Goal: Task Accomplishment & Management: Use online tool/utility

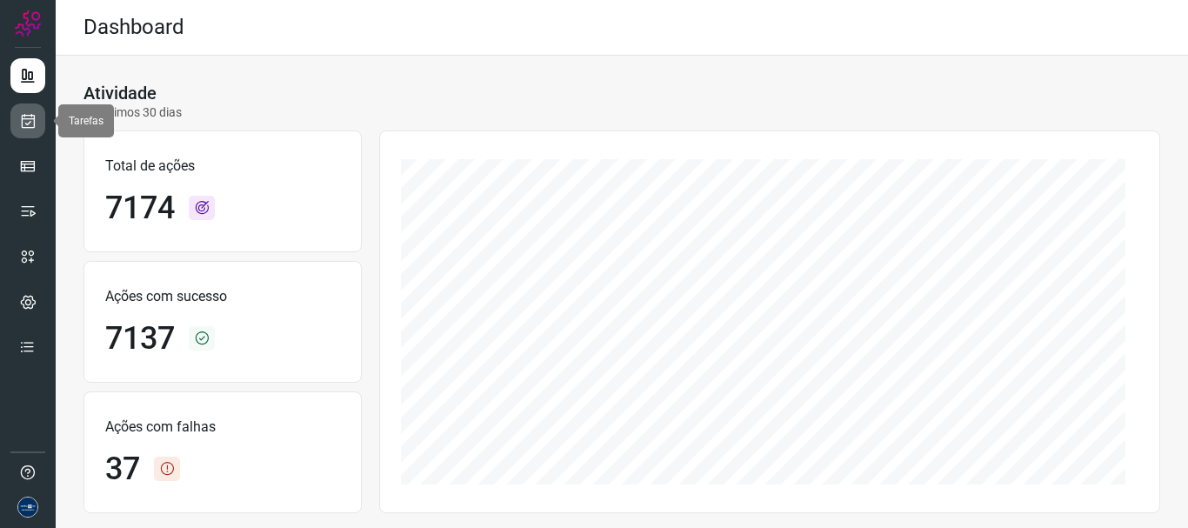
click at [38, 124] on link at bounding box center [27, 121] width 35 height 35
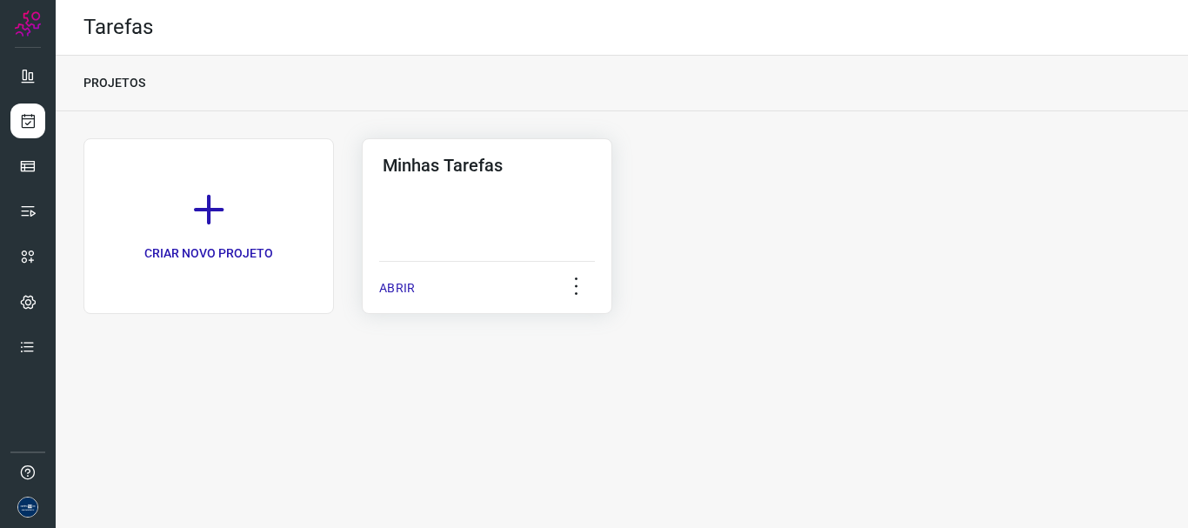
click at [405, 304] on div "ABRIR" at bounding box center [487, 282] width 216 height 43
click at [404, 289] on p "ABRIR" at bounding box center [397, 288] width 36 height 18
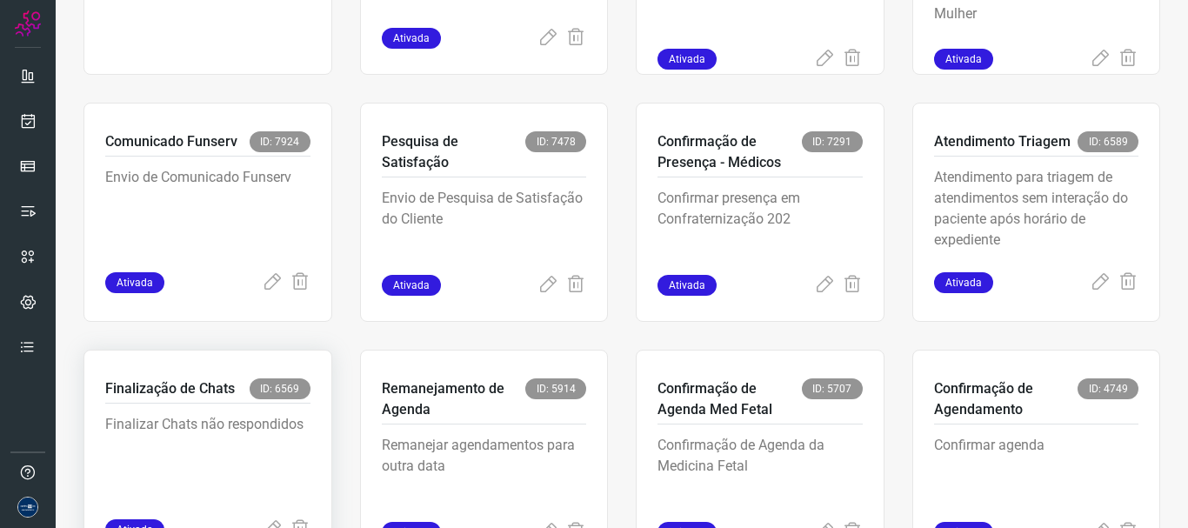
scroll to position [367, 0]
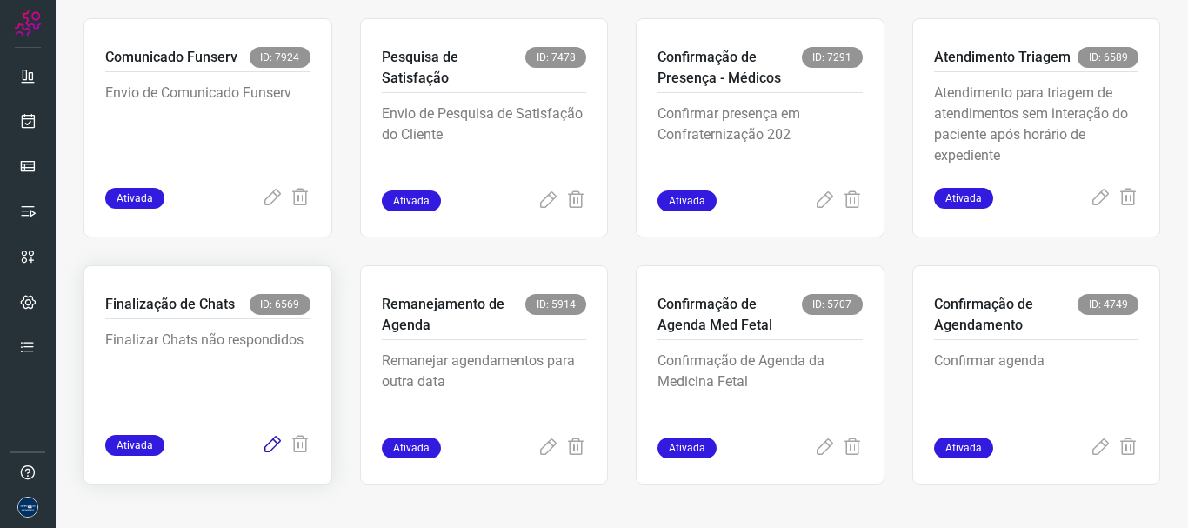
click at [265, 438] on icon at bounding box center [272, 445] width 21 height 21
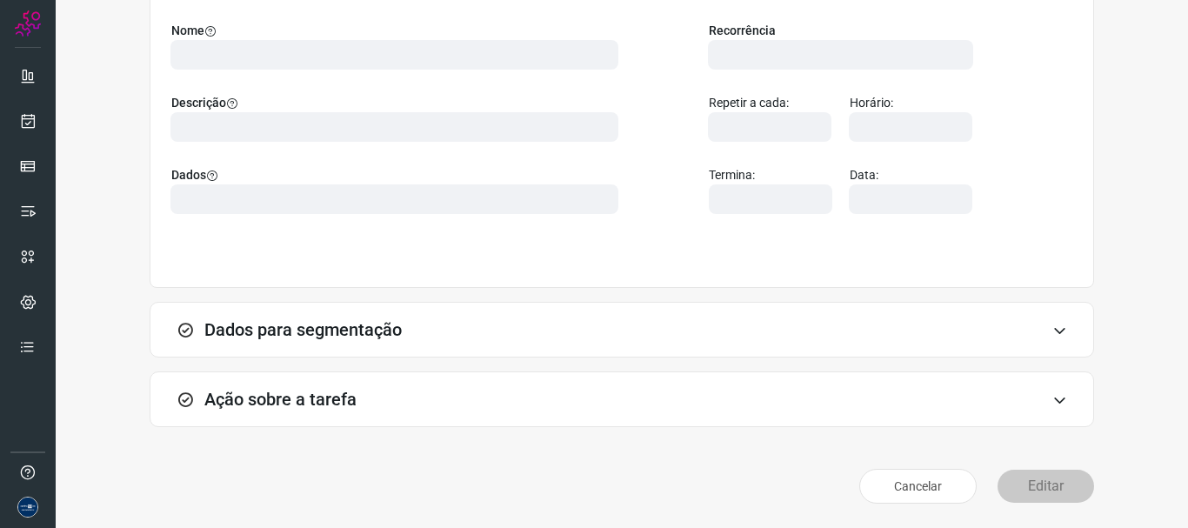
scroll to position [151, 0]
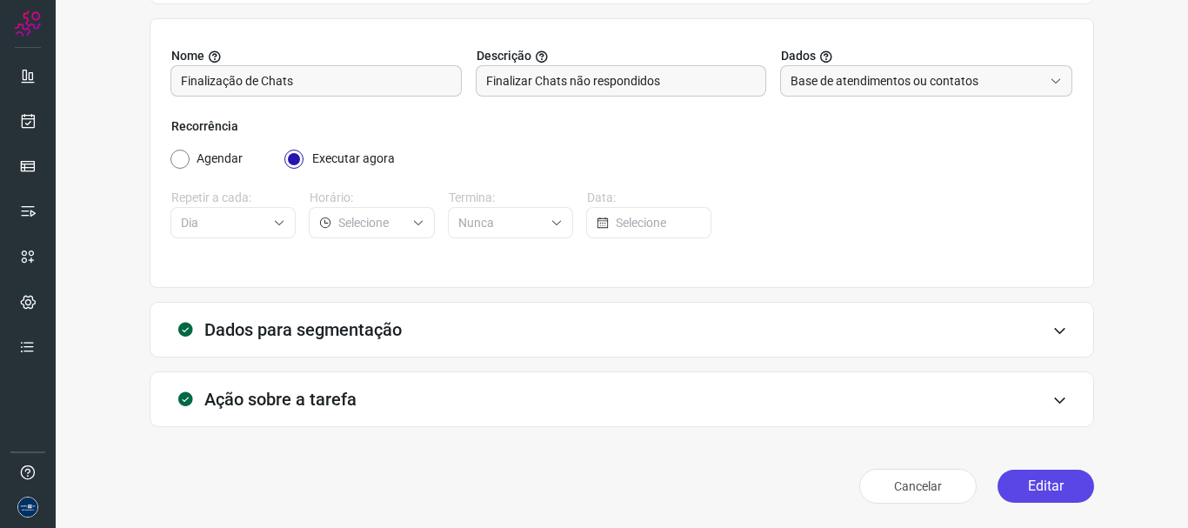
click at [1040, 488] on button "Editar" at bounding box center [1046, 486] width 97 height 33
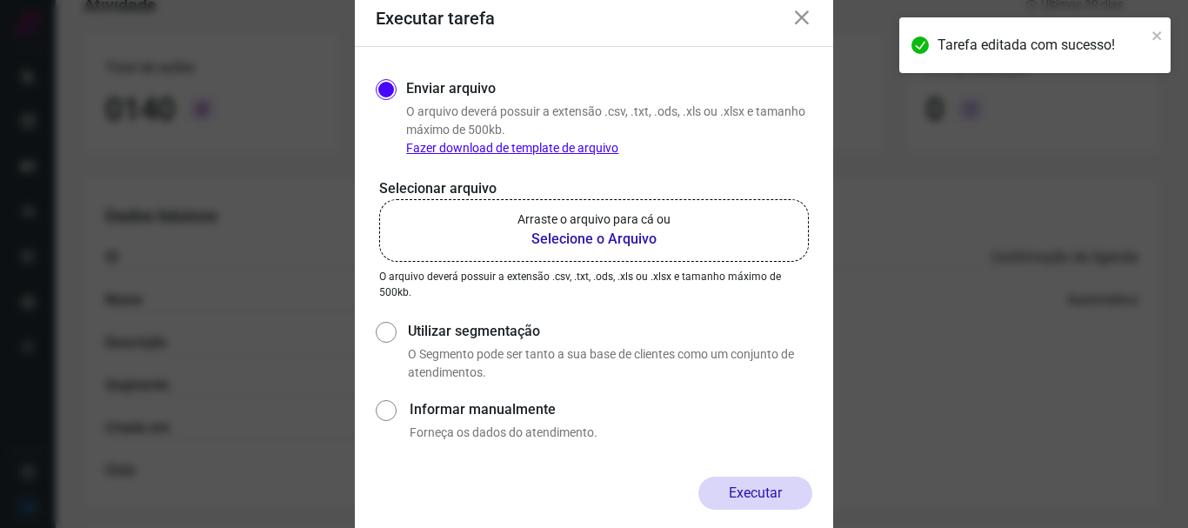
click at [477, 343] on div "Utilizar segmentação O Segmento pode ser tanto a sua base de clientes como um c…" at bounding box center [606, 351] width 411 height 61
click at [478, 324] on label "Utilizar segmentação" at bounding box center [610, 331] width 404 height 21
click at [394, 324] on input "Utilizar segmentação" at bounding box center [385, 349] width 18 height 64
radio input "true"
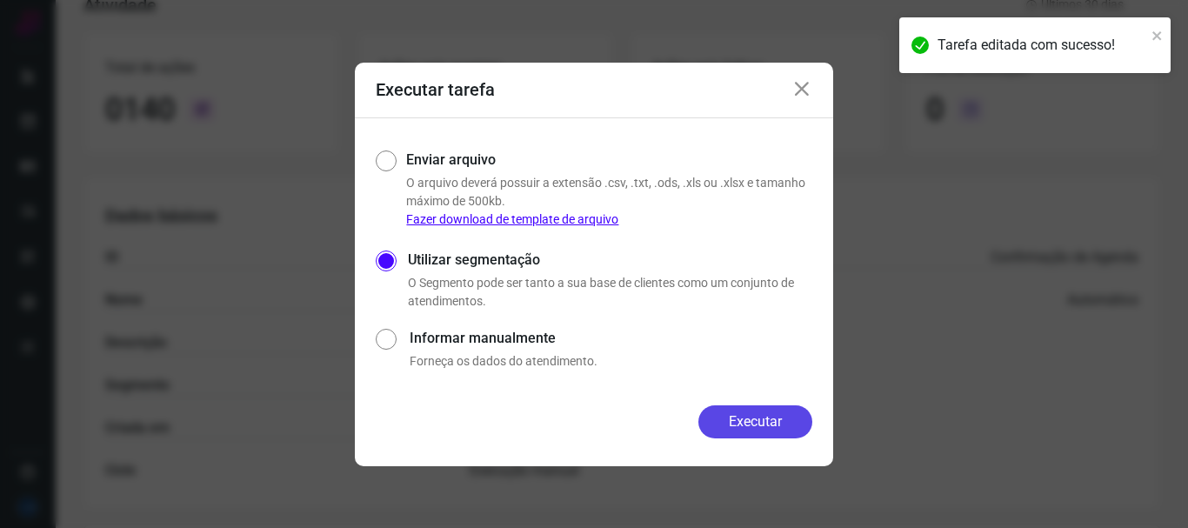
click at [774, 425] on button "Executar" at bounding box center [755, 421] width 114 height 33
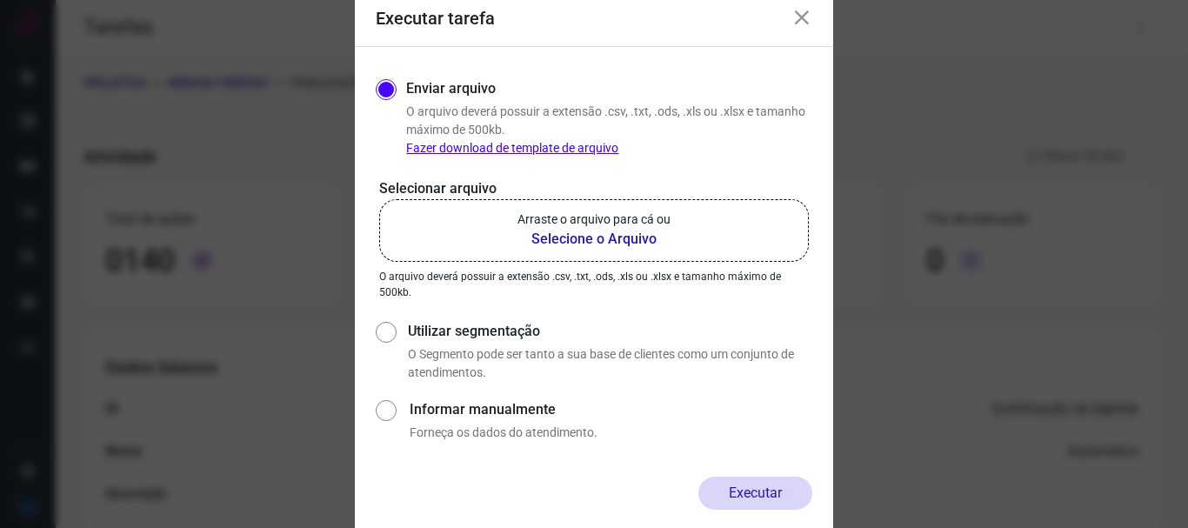
click at [812, 19] on div "Executar tarefa" at bounding box center [594, 19] width 478 height 56
click at [803, 19] on icon at bounding box center [802, 18] width 21 height 21
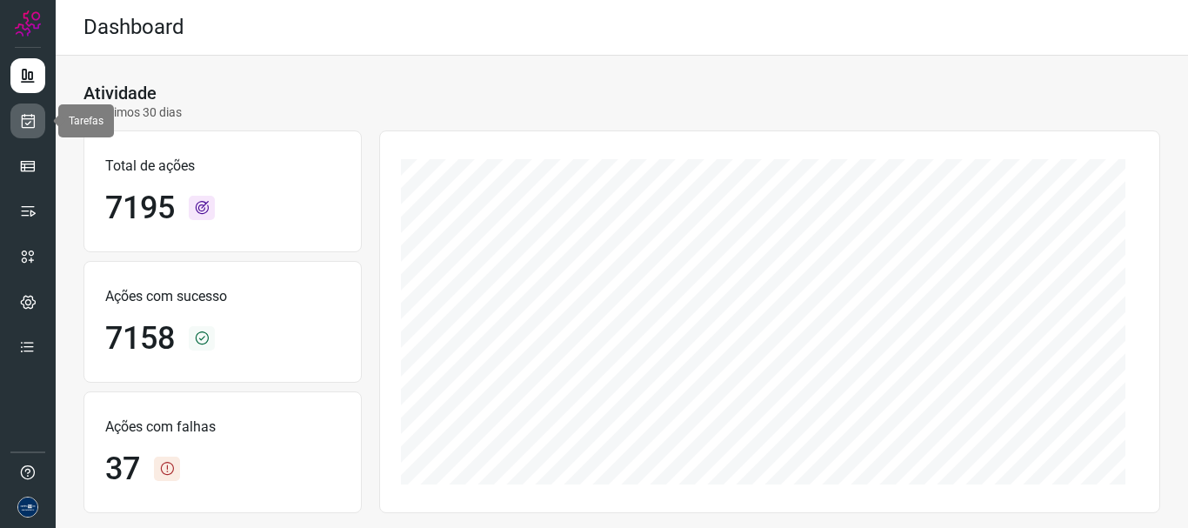
click at [21, 109] on link at bounding box center [27, 121] width 35 height 35
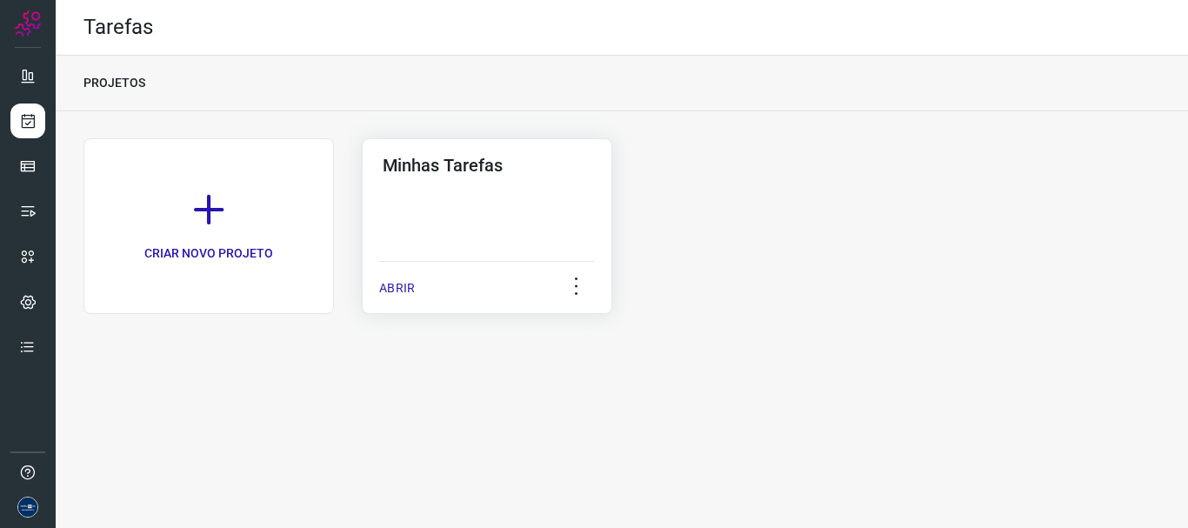
click at [381, 285] on p "ABRIR" at bounding box center [397, 288] width 36 height 18
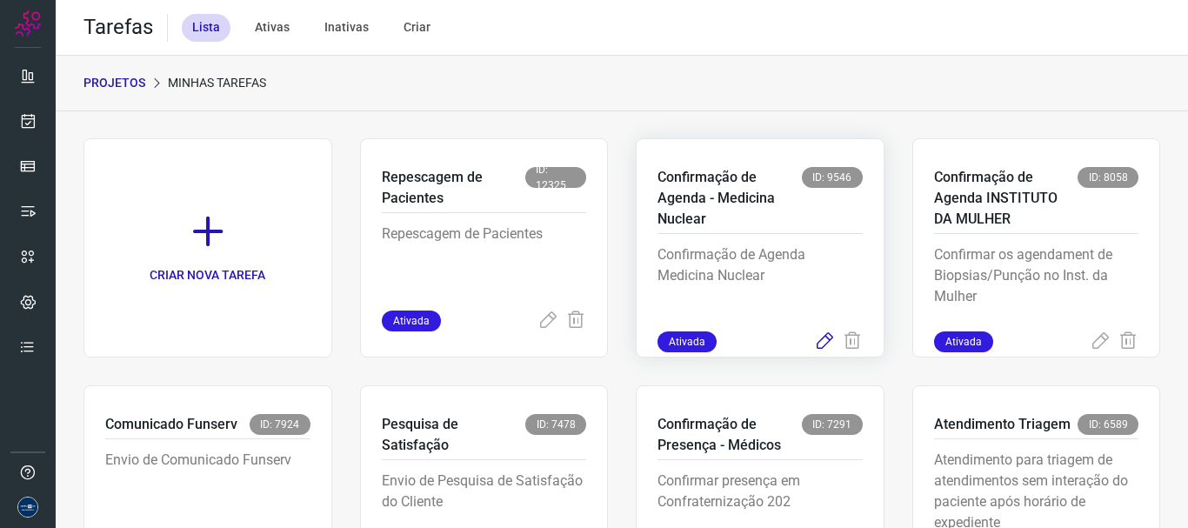
click at [814, 348] on icon at bounding box center [824, 341] width 21 height 21
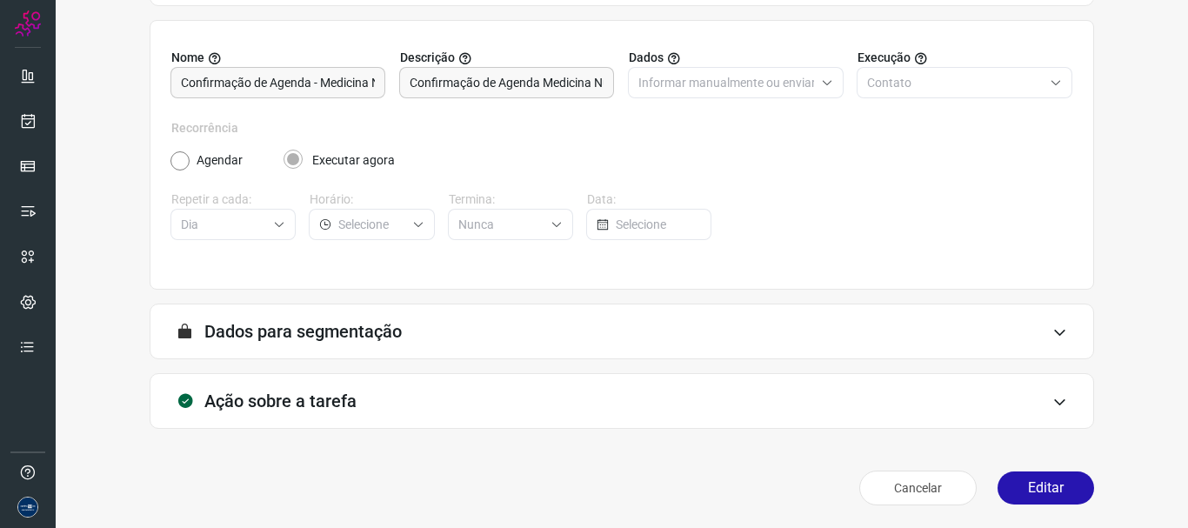
scroll to position [151, 0]
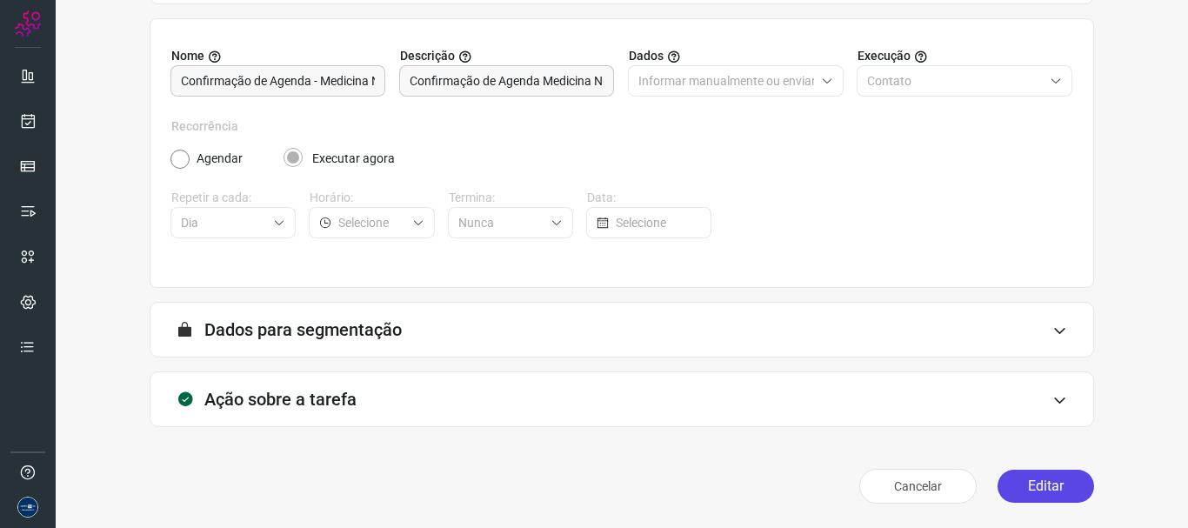
click at [1039, 491] on button "Editar" at bounding box center [1046, 486] width 97 height 33
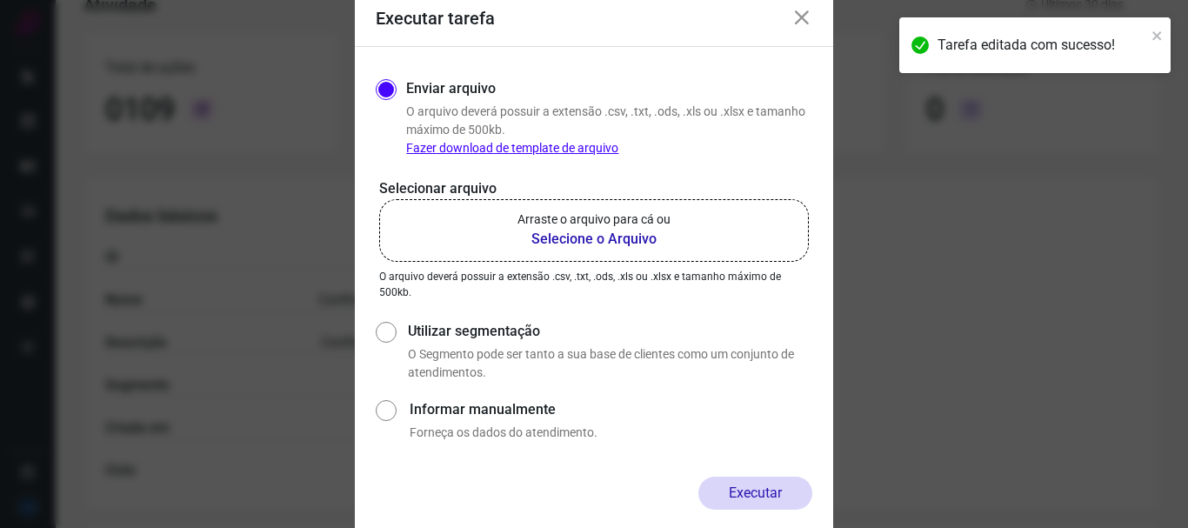
click at [602, 242] on b "Selecione o Arquivo" at bounding box center [594, 239] width 153 height 21
click at [0, 0] on input "Arraste o arquivo para cá ou Selecione o Arquivo" at bounding box center [0, 0] width 0 height 0
click at [795, 15] on icon at bounding box center [802, 18] width 21 height 21
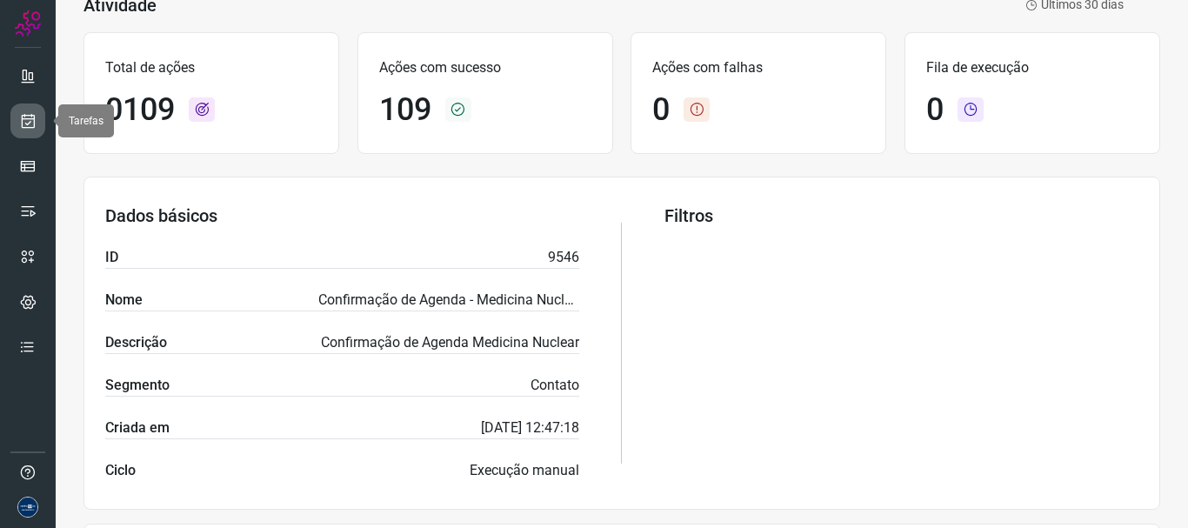
click at [34, 123] on icon at bounding box center [28, 120] width 18 height 17
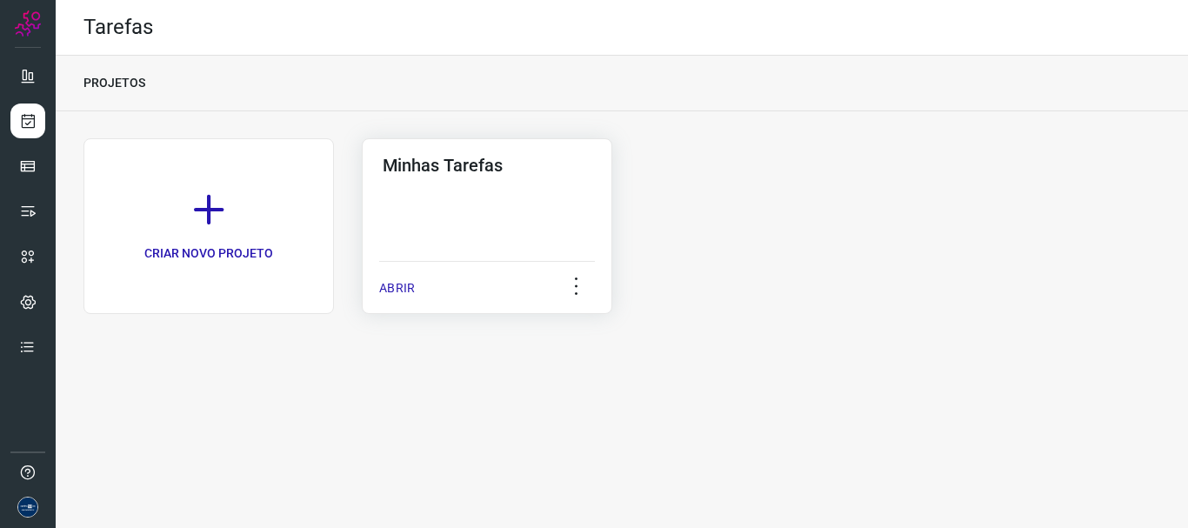
click at [401, 286] on p "ABRIR" at bounding box center [397, 288] width 36 height 18
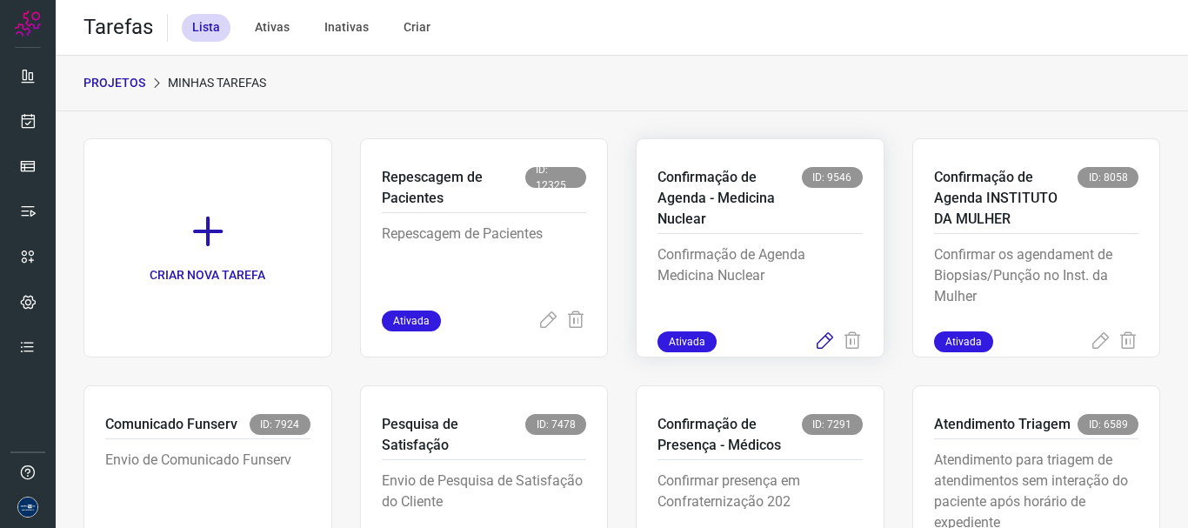
click at [814, 346] on icon at bounding box center [824, 341] width 21 height 21
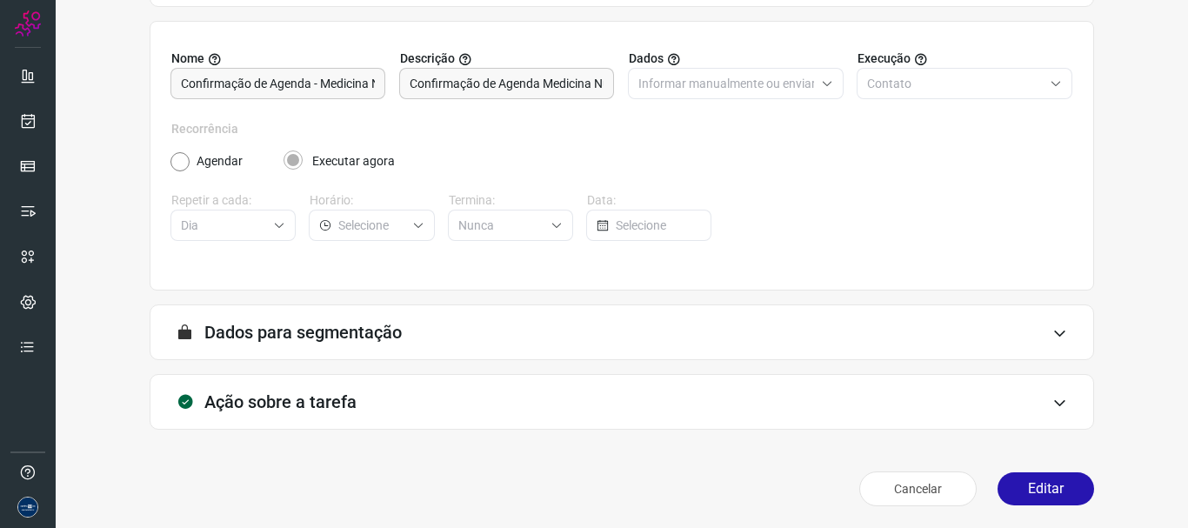
scroll to position [151, 0]
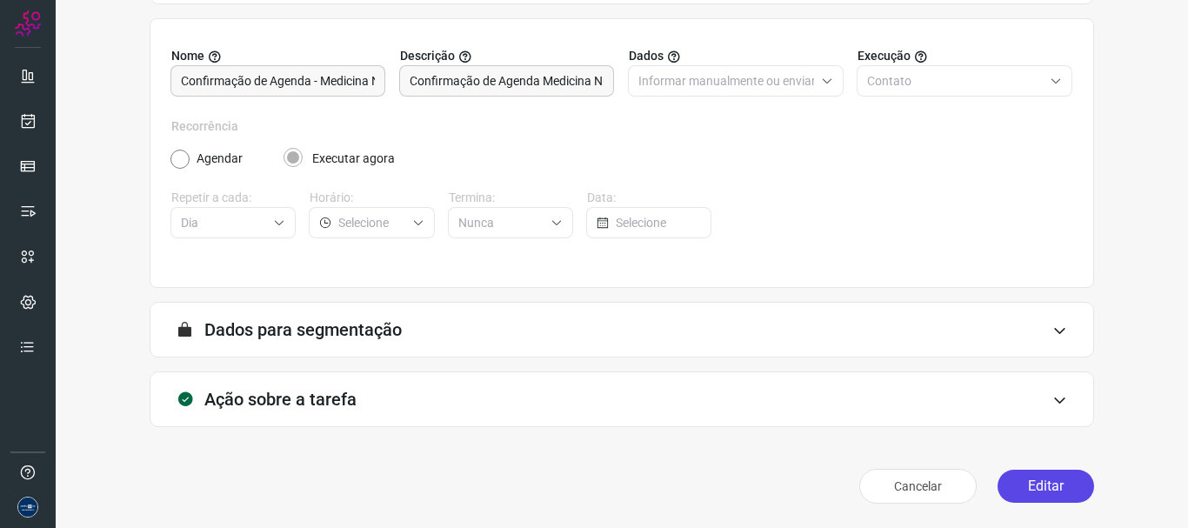
click at [1046, 488] on button "Editar" at bounding box center [1046, 486] width 97 height 33
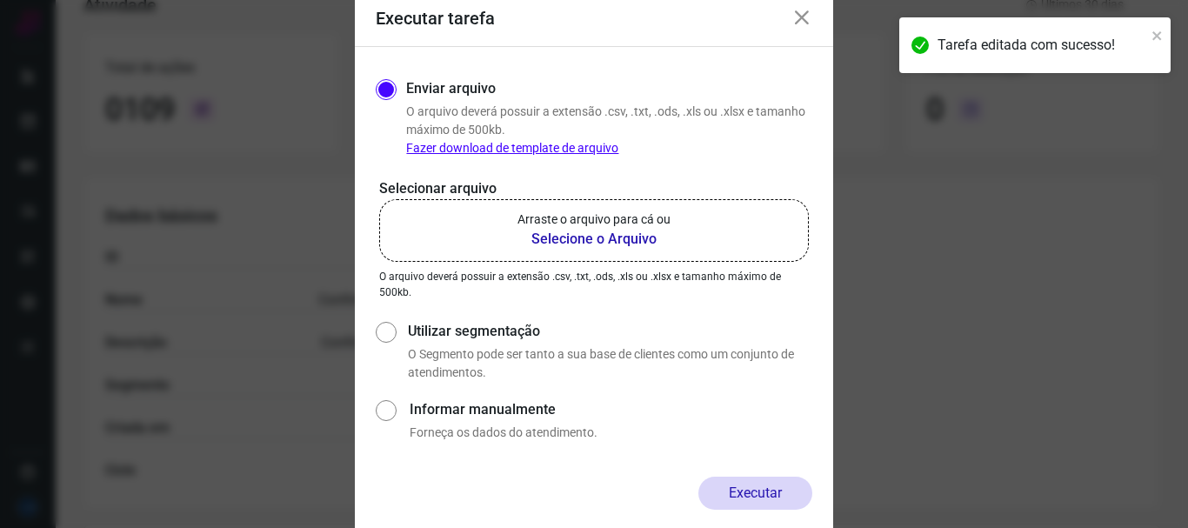
click at [593, 221] on p "Arraste o arquivo para cá ou" at bounding box center [594, 219] width 153 height 18
click at [0, 0] on input "Arraste o arquivo para cá ou Selecione o Arquivo" at bounding box center [0, 0] width 0 height 0
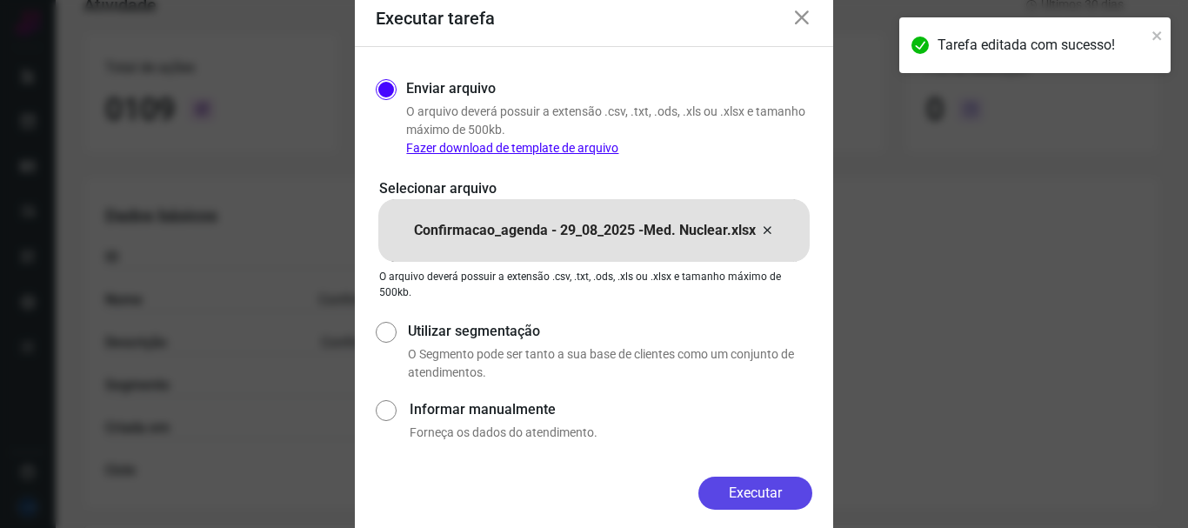
click at [725, 498] on button "Executar" at bounding box center [755, 493] width 114 height 33
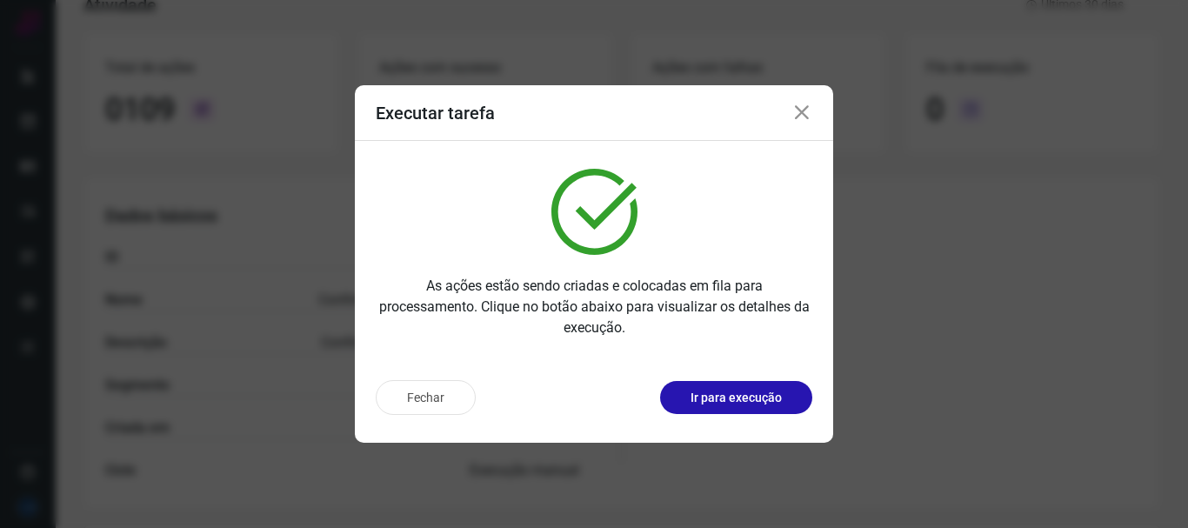
click at [799, 107] on icon at bounding box center [802, 113] width 21 height 21
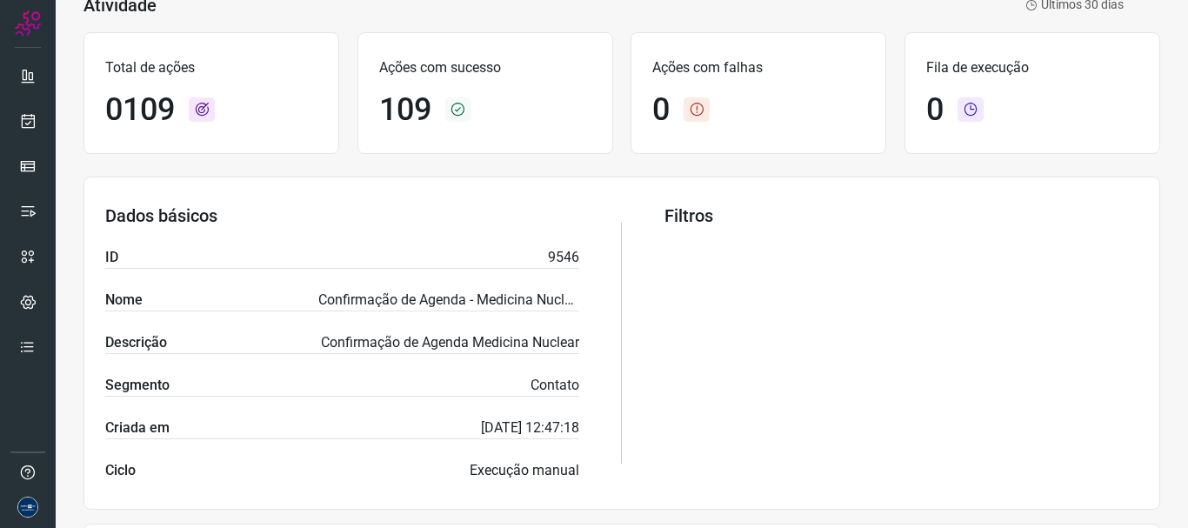
click at [45, 133] on div at bounding box center [28, 264] width 56 height 528
click at [28, 124] on icon at bounding box center [28, 120] width 18 height 17
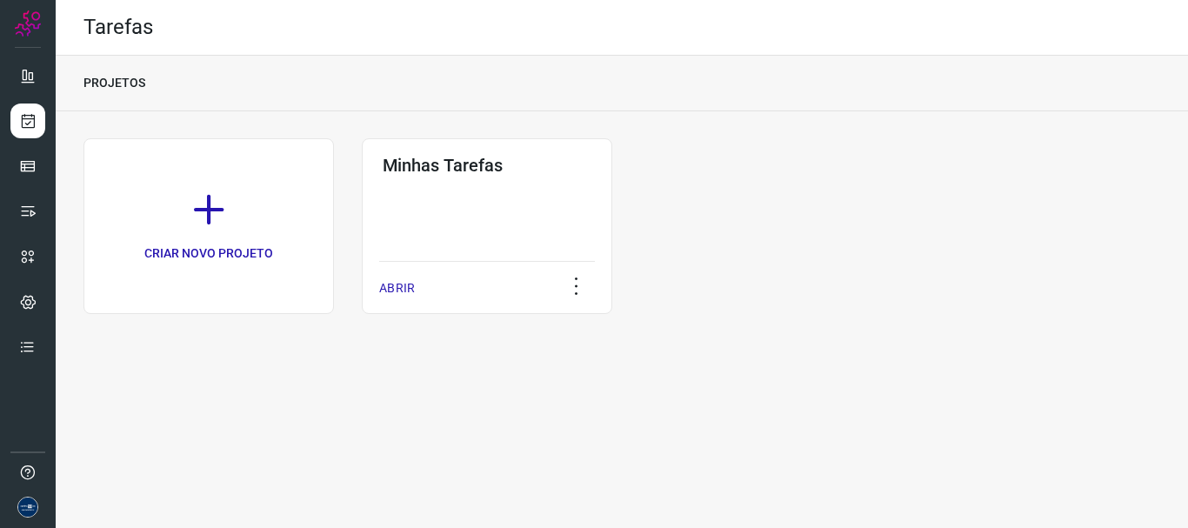
click at [390, 277] on div "ABRIR" at bounding box center [487, 282] width 216 height 43
click at [404, 281] on p "ABRIR" at bounding box center [397, 288] width 36 height 18
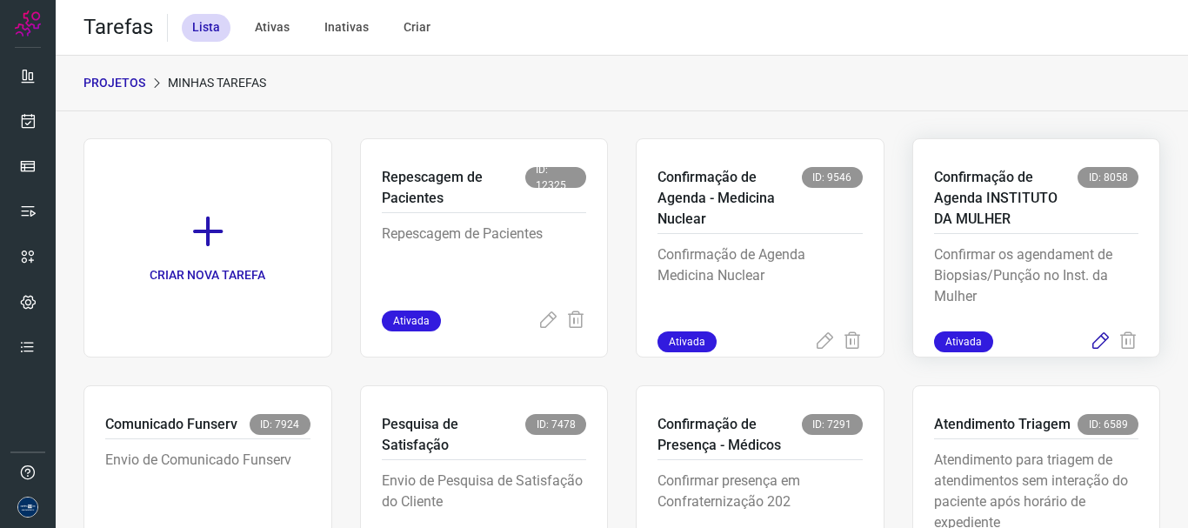
click at [1090, 344] on icon at bounding box center [1100, 341] width 21 height 21
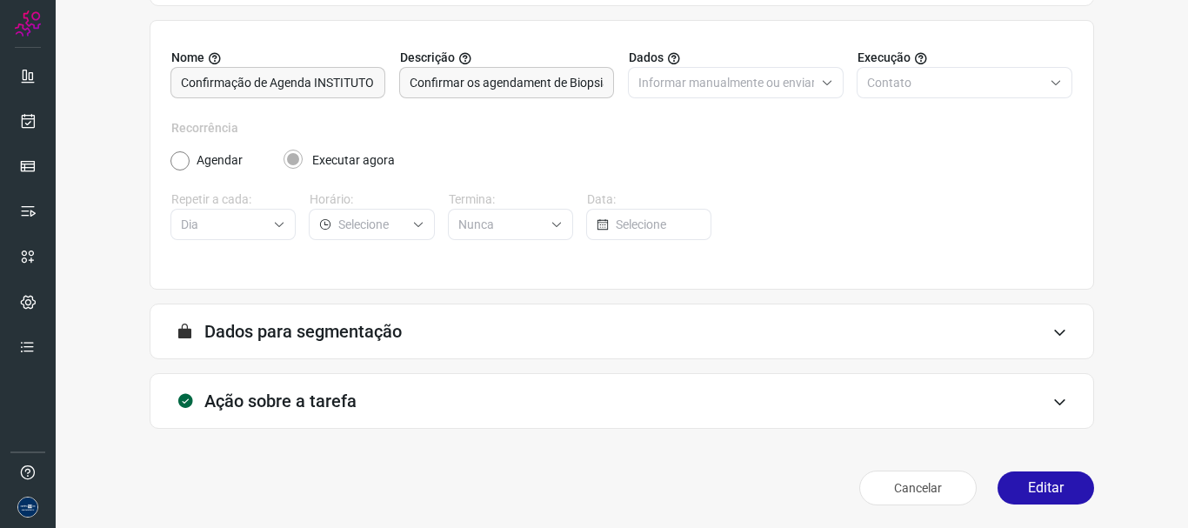
scroll to position [151, 0]
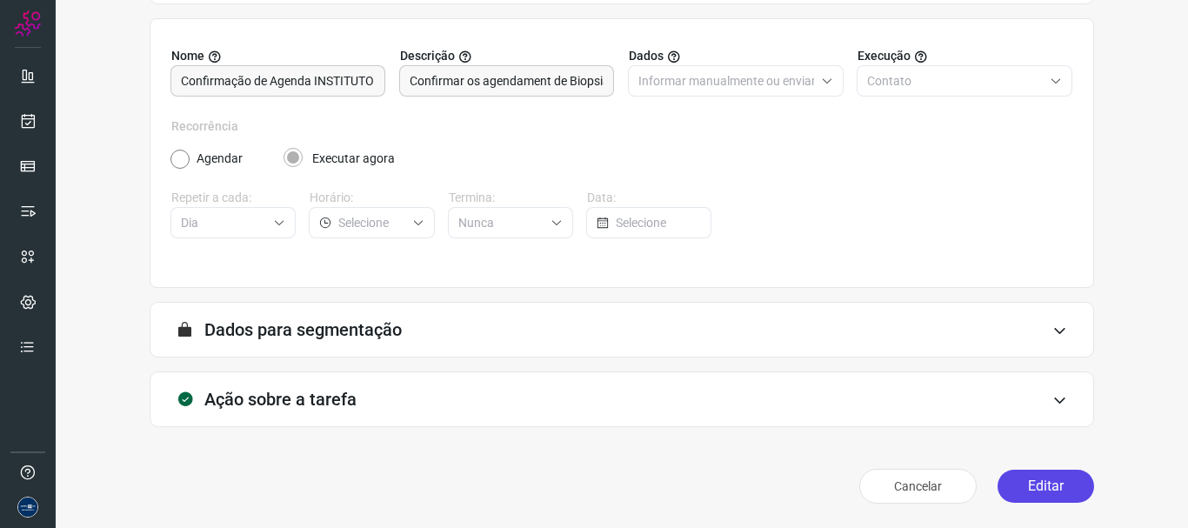
click at [1013, 485] on button "Editar" at bounding box center [1046, 486] width 97 height 33
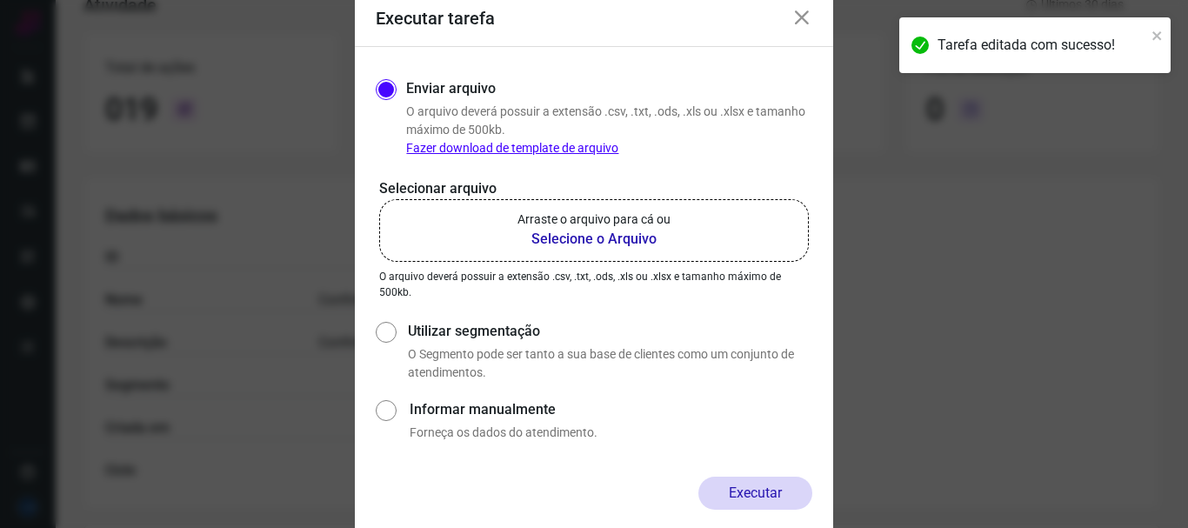
click at [534, 237] on b "Selecione o Arquivo" at bounding box center [594, 239] width 153 height 21
click at [0, 0] on input "Arraste o arquivo para cá ou Selecione o Arquivo" at bounding box center [0, 0] width 0 height 0
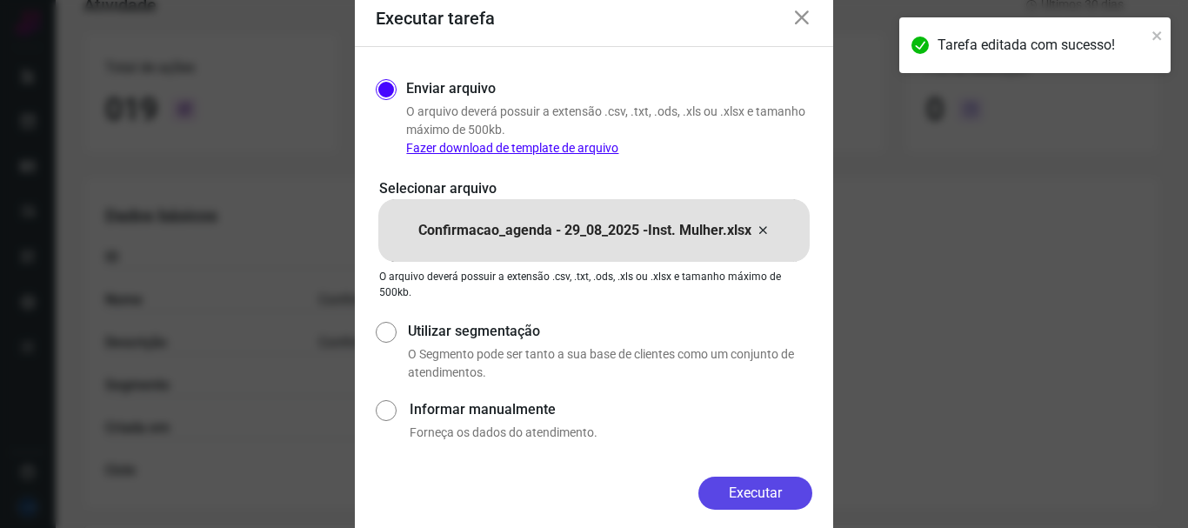
click at [738, 487] on button "Executar" at bounding box center [755, 493] width 114 height 33
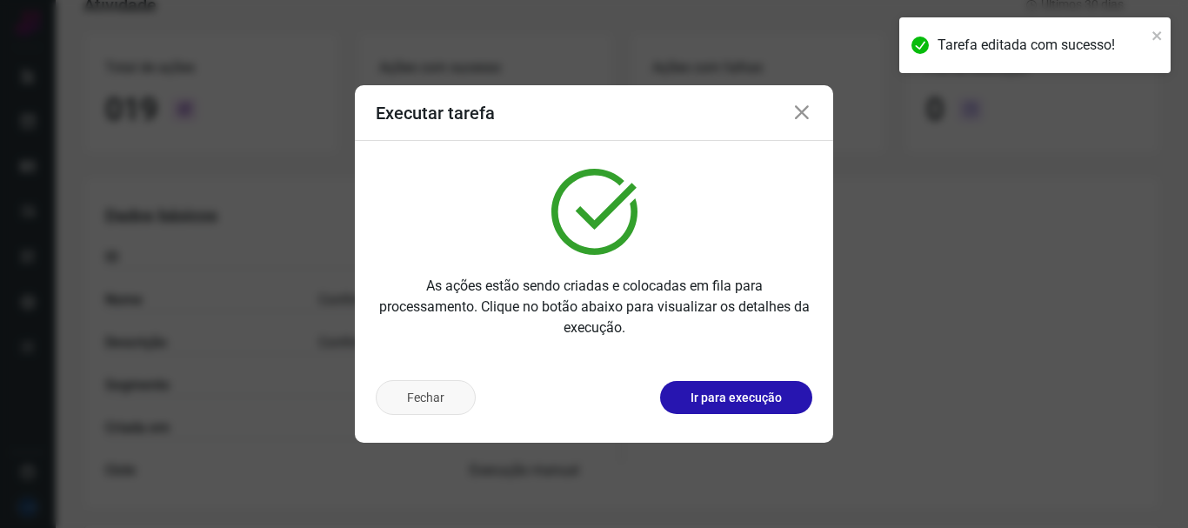
click at [422, 397] on button "Fechar" at bounding box center [426, 397] width 100 height 35
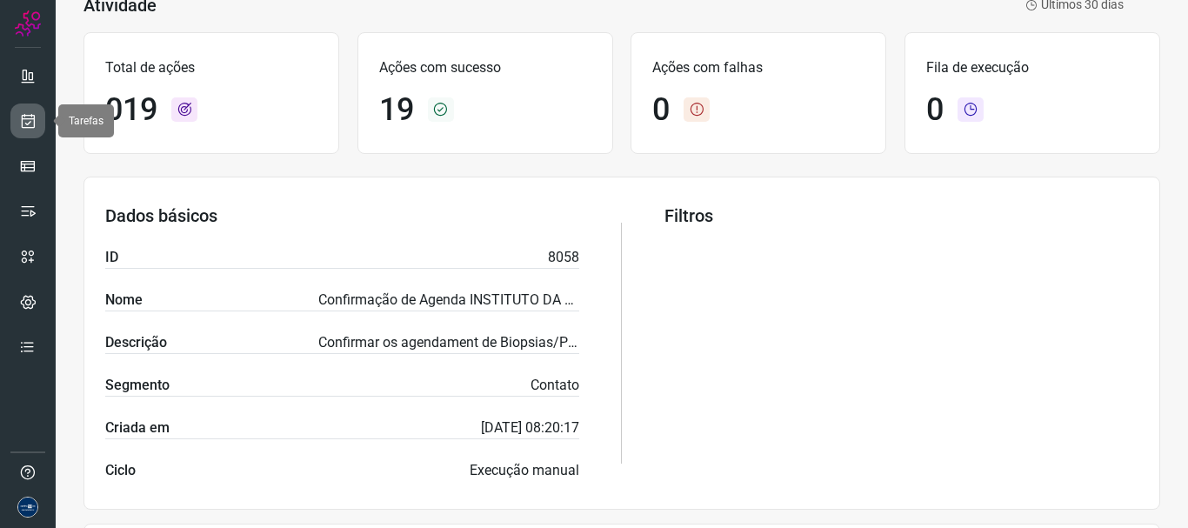
click at [29, 120] on icon at bounding box center [28, 120] width 18 height 17
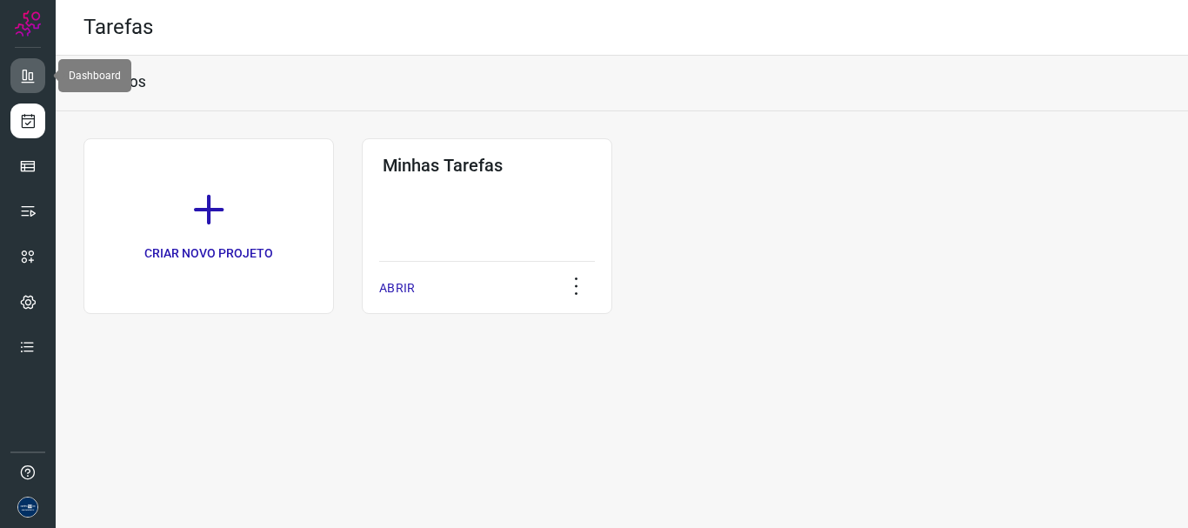
click at [27, 69] on icon at bounding box center [27, 75] width 17 height 17
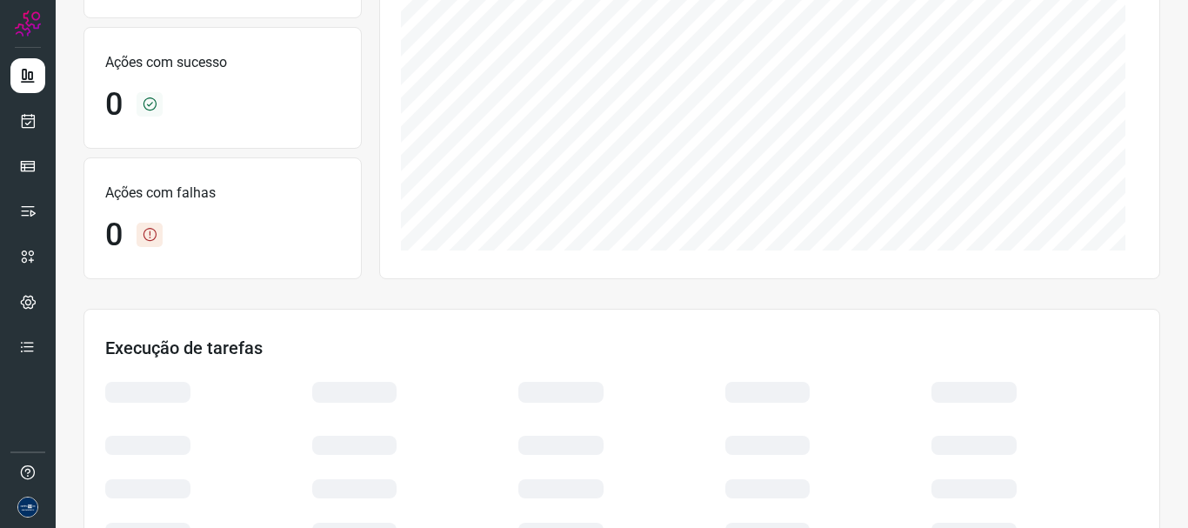
scroll to position [348, 0]
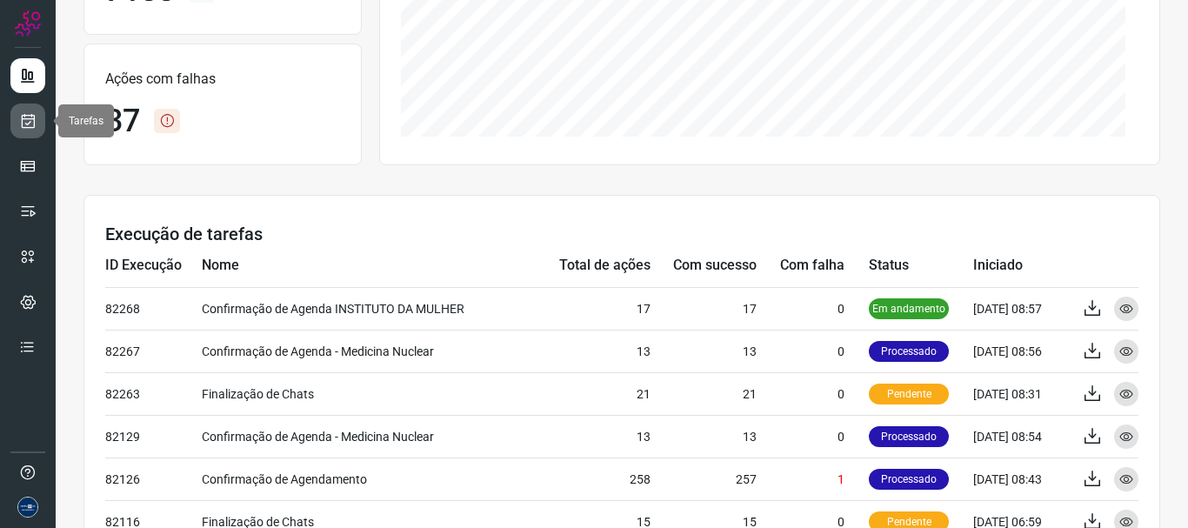
click at [26, 123] on icon at bounding box center [28, 120] width 18 height 17
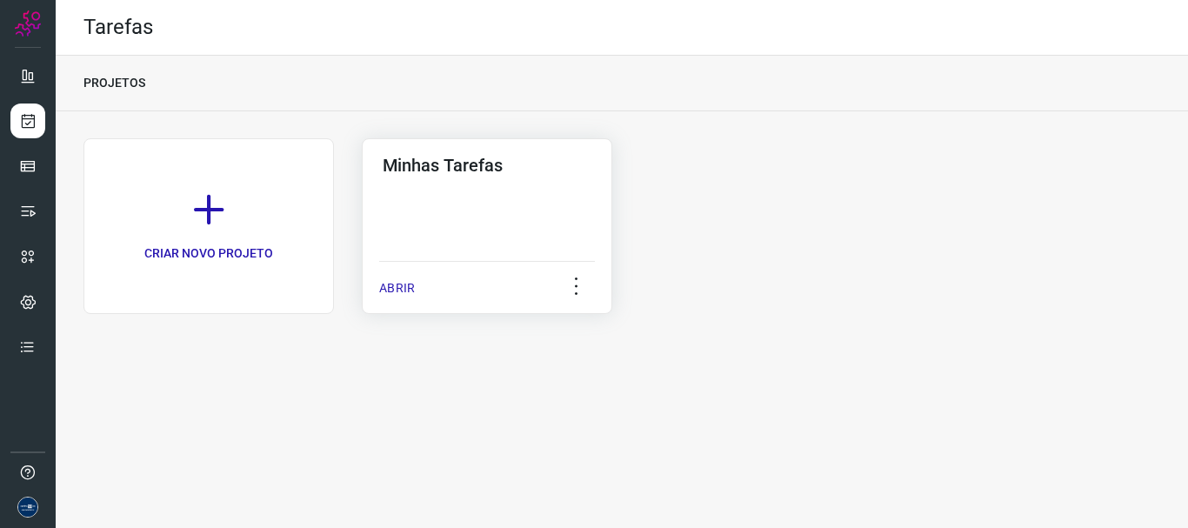
click at [384, 292] on p "ABRIR" at bounding box center [397, 288] width 36 height 18
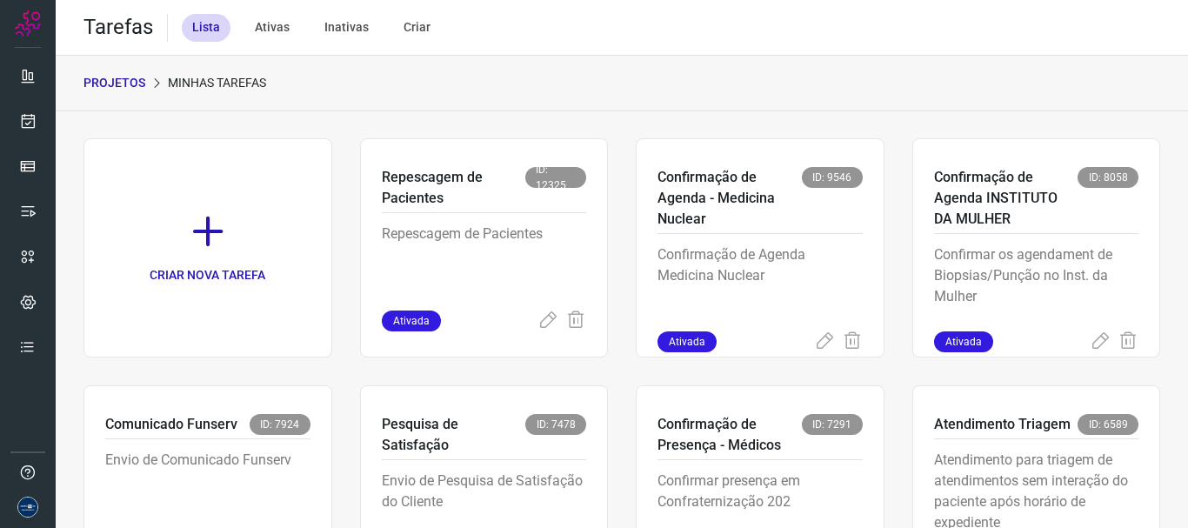
scroll to position [367, 0]
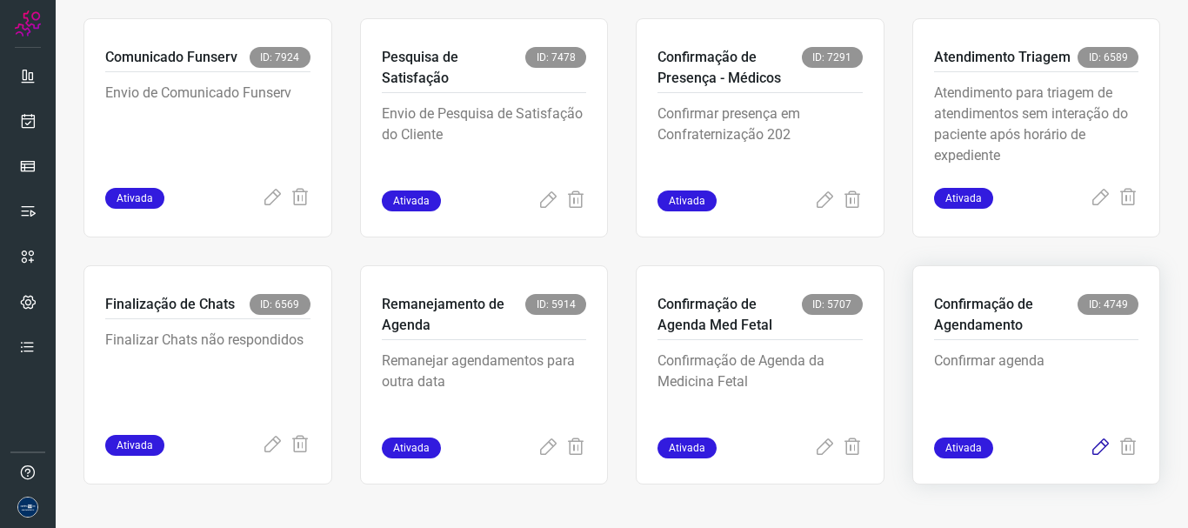
click at [1090, 448] on icon at bounding box center [1100, 448] width 21 height 21
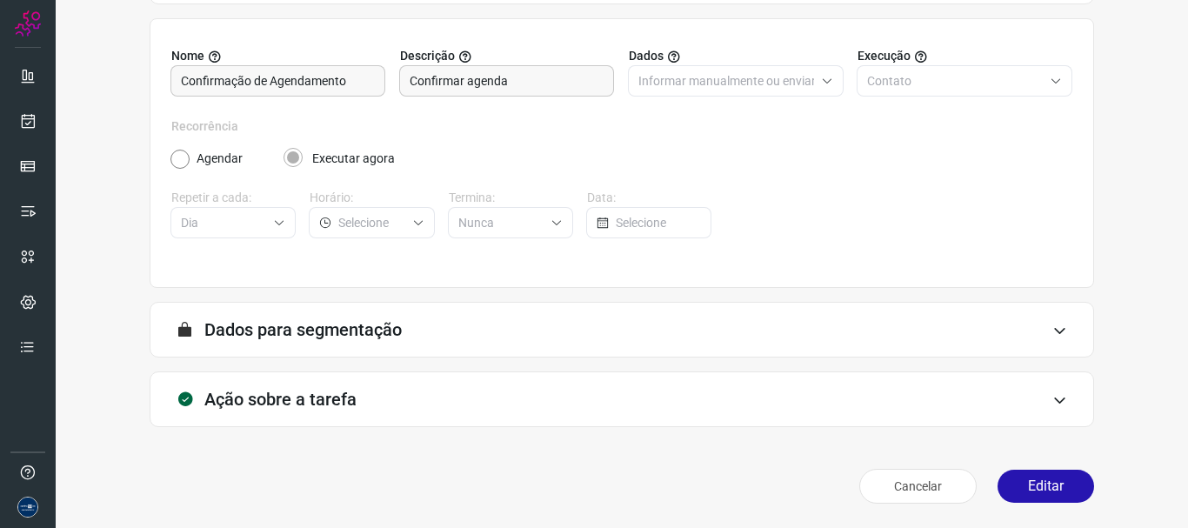
scroll to position [151, 0]
click at [1039, 484] on button "Editar" at bounding box center [1046, 486] width 97 height 33
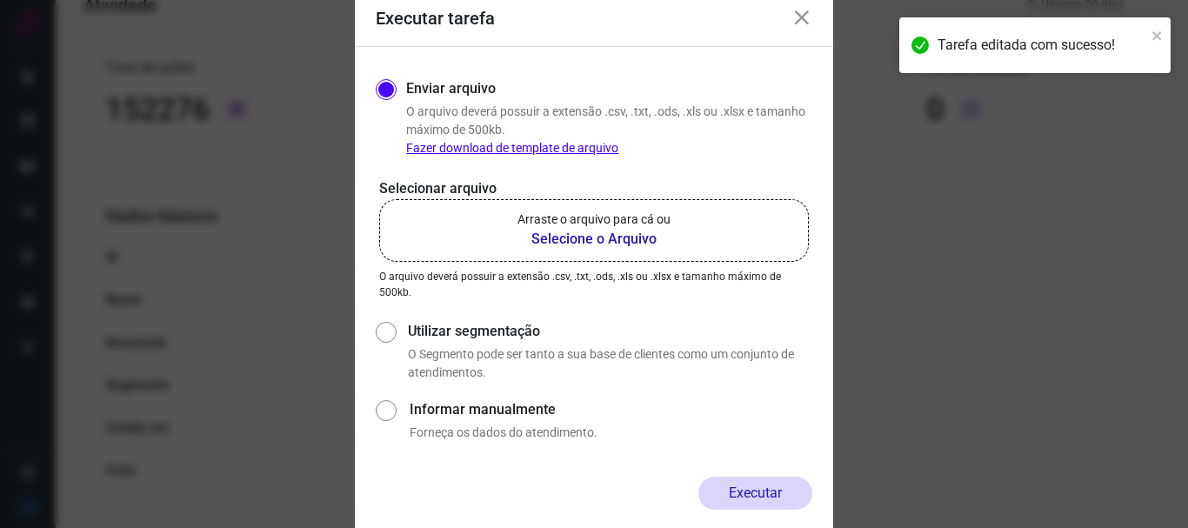
click at [538, 228] on p "Arraste o arquivo para cá ou" at bounding box center [594, 219] width 153 height 18
click at [0, 0] on input "Arraste o arquivo para cá ou Selecione o Arquivo" at bounding box center [0, 0] width 0 height 0
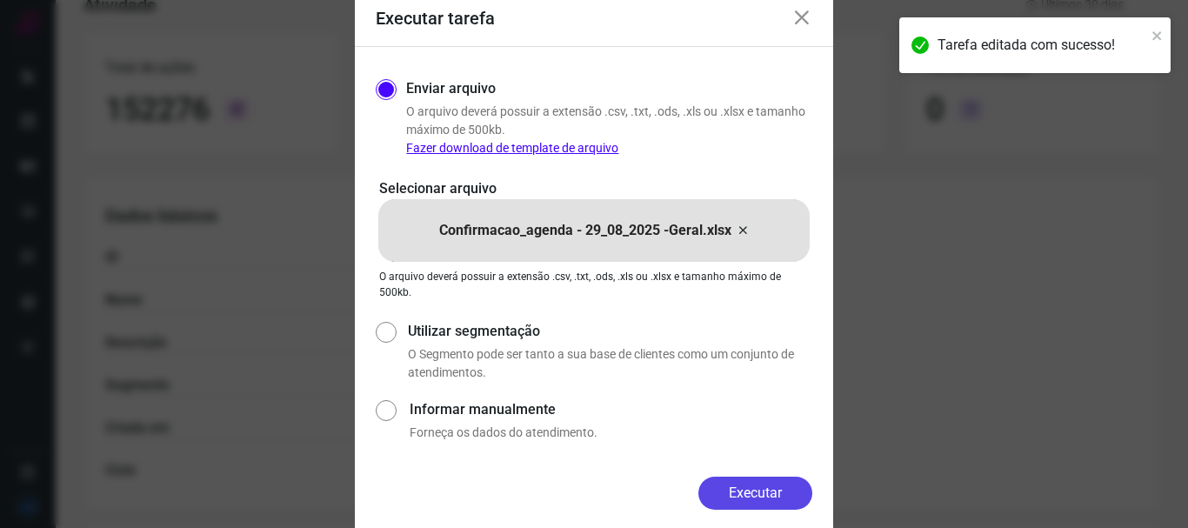
click at [743, 499] on button "Executar" at bounding box center [755, 493] width 114 height 33
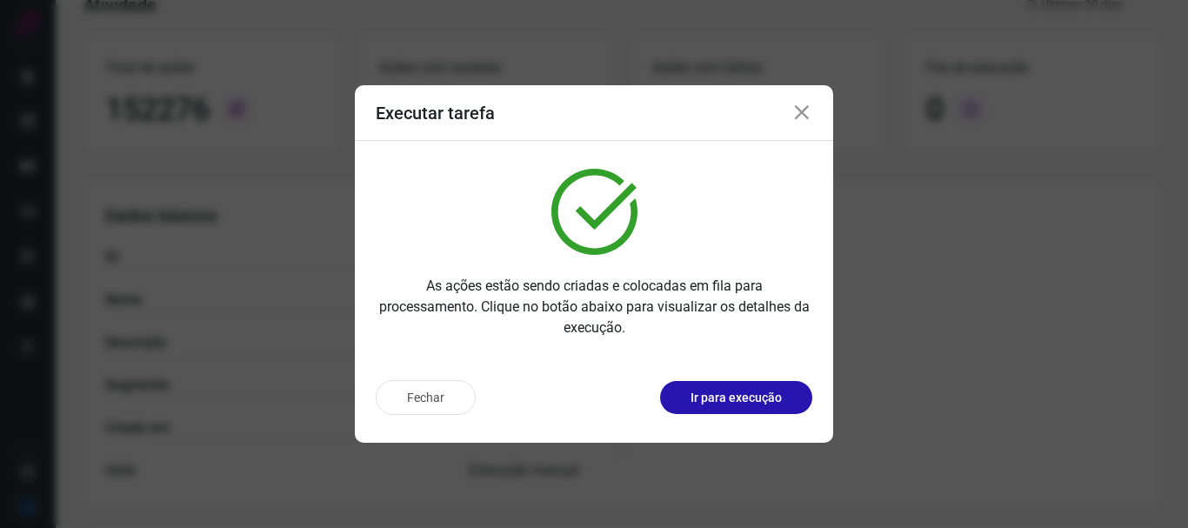
click at [804, 111] on icon at bounding box center [802, 113] width 21 height 21
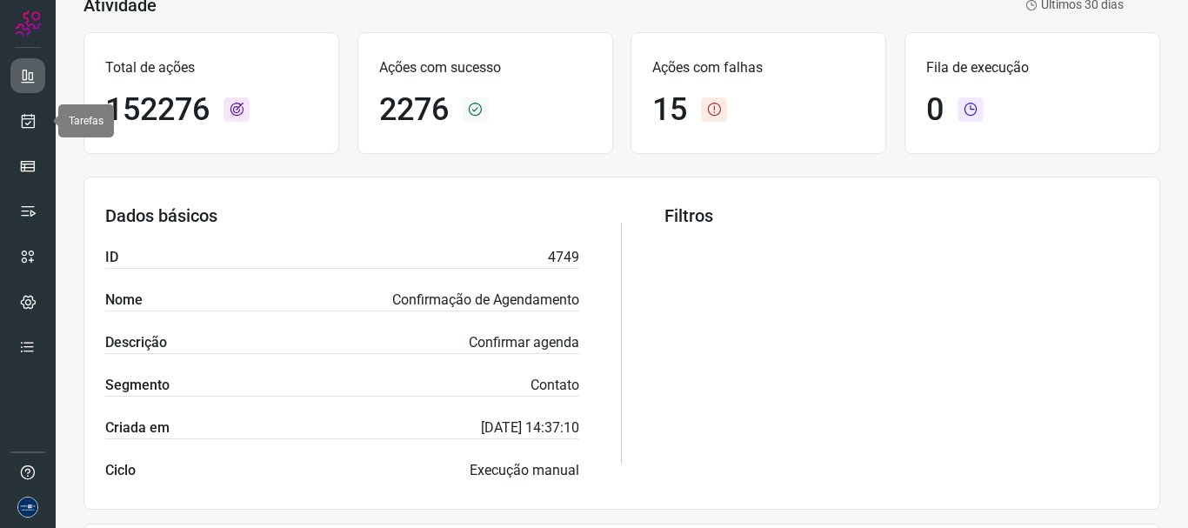
click at [27, 73] on icon at bounding box center [27, 75] width 17 height 17
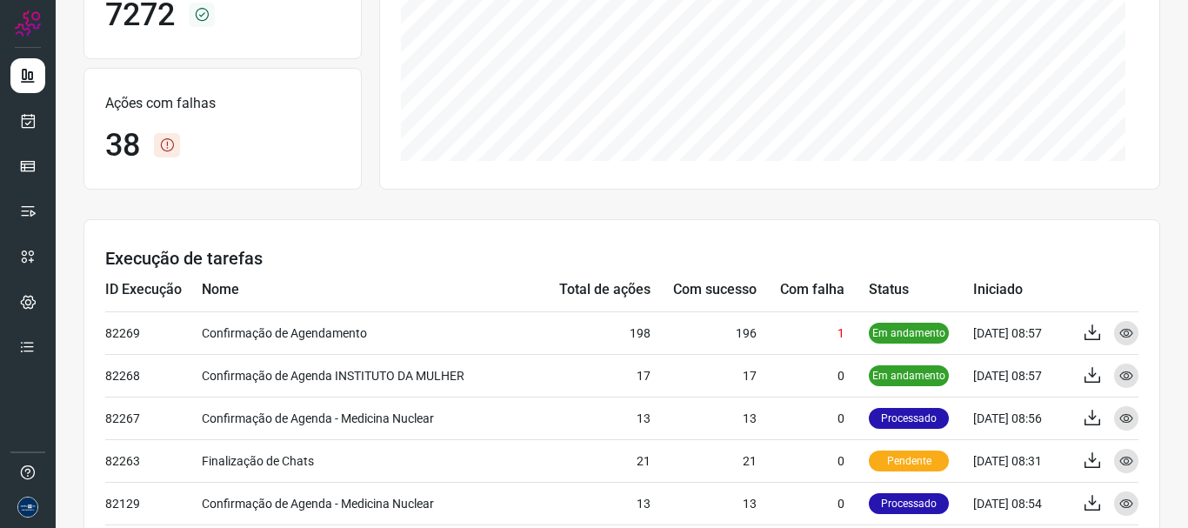
scroll to position [325, 0]
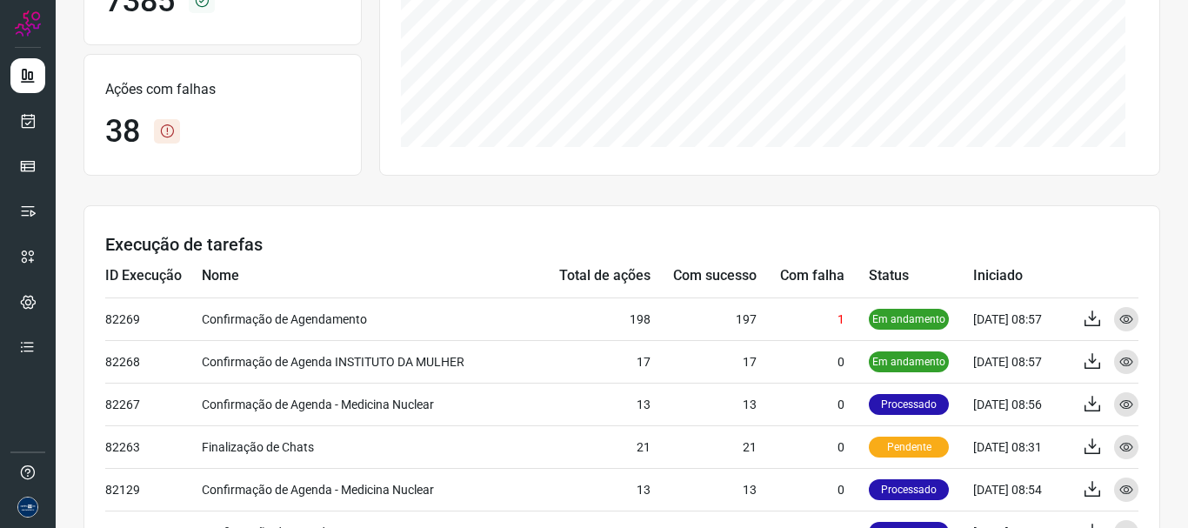
scroll to position [348, 0]
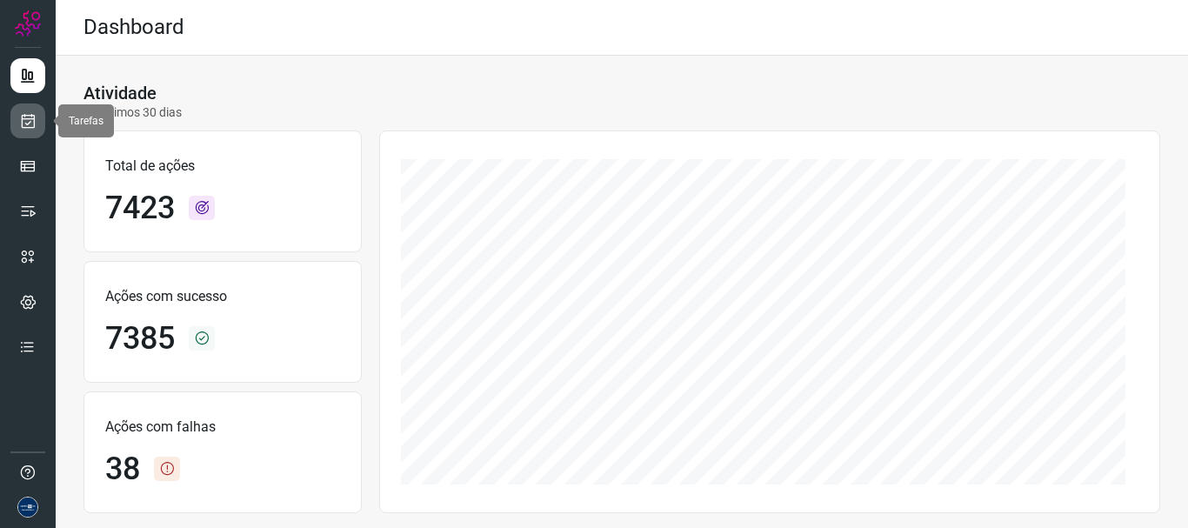
click at [35, 127] on icon at bounding box center [28, 120] width 18 height 17
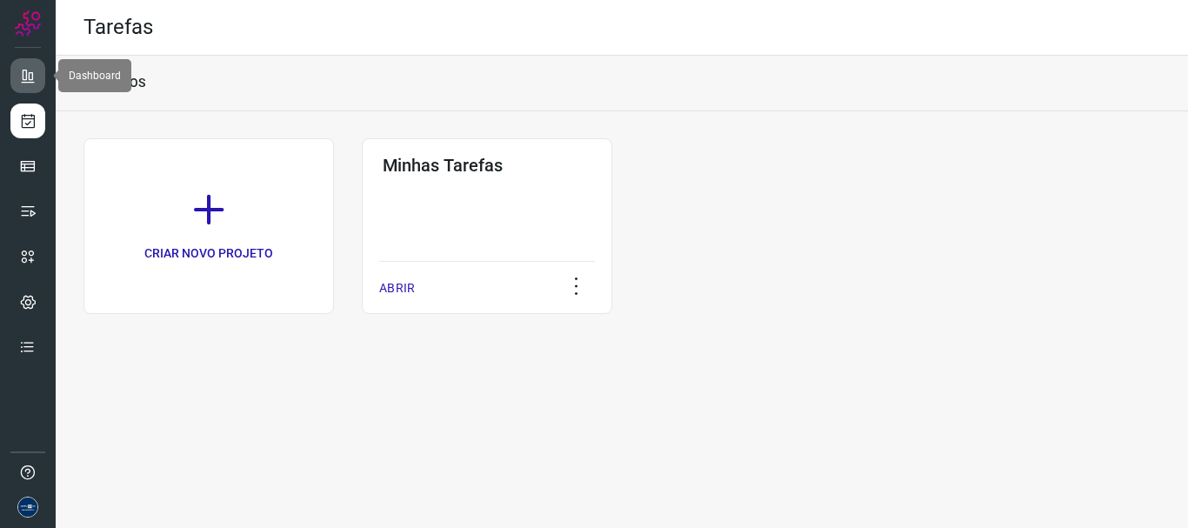
click at [32, 72] on icon at bounding box center [27, 75] width 17 height 17
